Goal: Check status

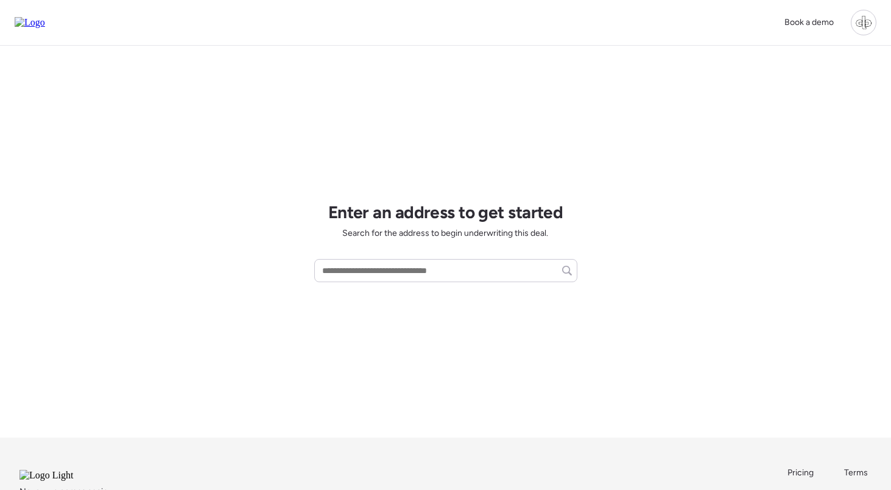
click at [867, 26] on div at bounding box center [864, 23] width 26 height 26
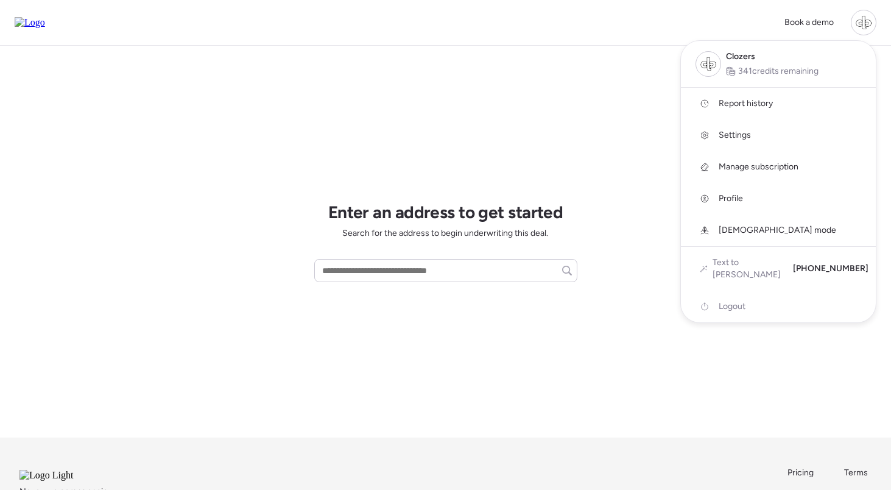
click at [749, 103] on span "Report history" at bounding box center [746, 103] width 54 height 12
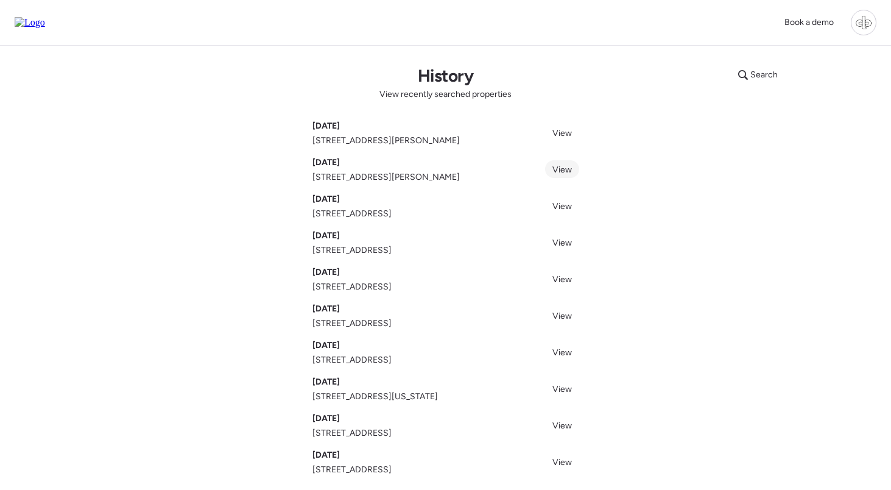
click at [568, 172] on span "View" at bounding box center [561, 169] width 19 height 10
click at [555, 311] on link "View" at bounding box center [562, 315] width 34 height 18
